Goal: Information Seeking & Learning: Learn about a topic

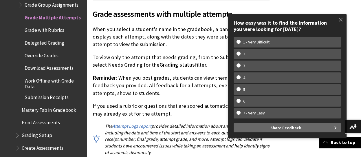
scroll to position [389, 0]
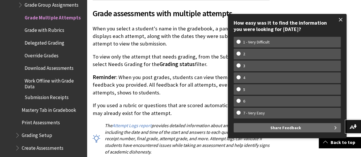
click at [339, 21] on span at bounding box center [340, 20] width 12 height 12
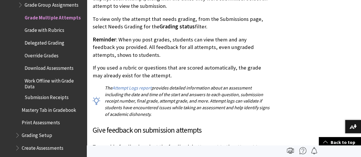
scroll to position [377, 0]
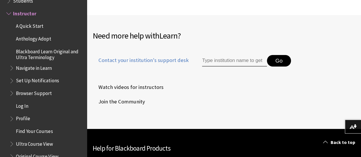
scroll to position [765, 0]
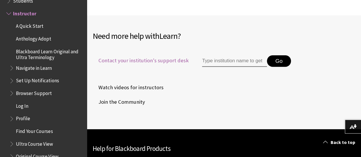
click at [156, 57] on span "Contact your institution's support desk" at bounding box center [141, 61] width 96 height 8
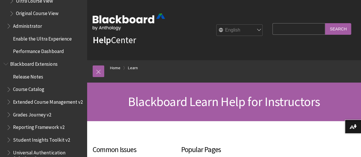
scroll to position [716, 0]
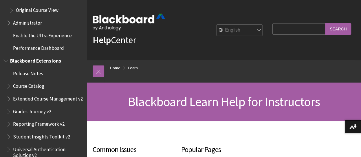
click at [36, 114] on span "Grades Journey v2" at bounding box center [32, 110] width 38 height 8
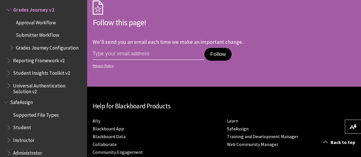
scroll to position [685, 0]
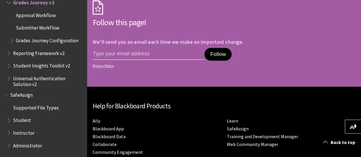
click at [25, 133] on span "Instructor" at bounding box center [23, 132] width 21 height 8
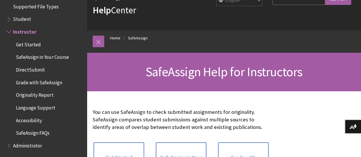
scroll to position [29, 0]
